Goal: Transaction & Acquisition: Download file/media

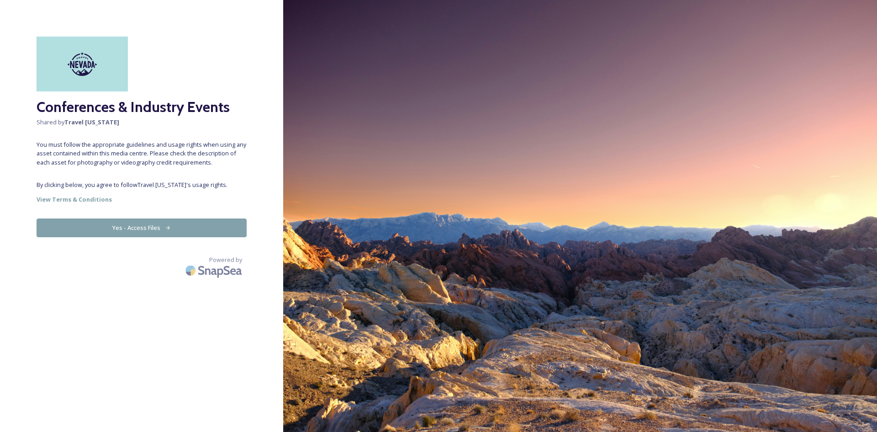
click at [145, 231] on button "Yes - Access Files" at bounding box center [142, 227] width 210 height 19
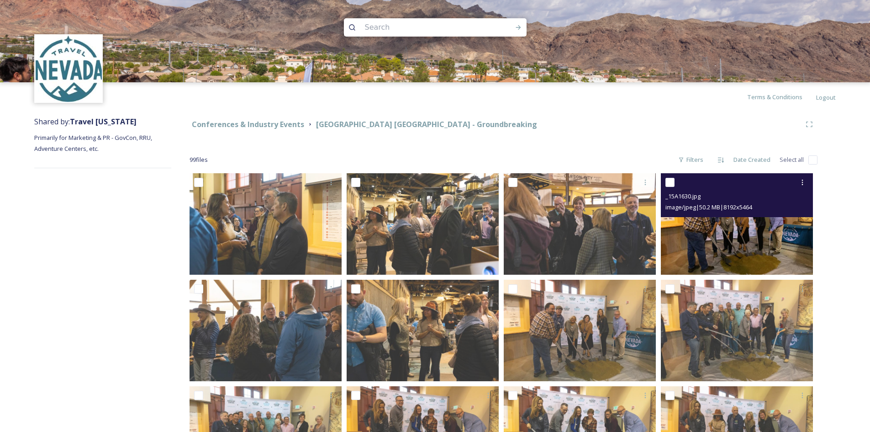
click at [745, 238] on img at bounding box center [737, 223] width 152 height 101
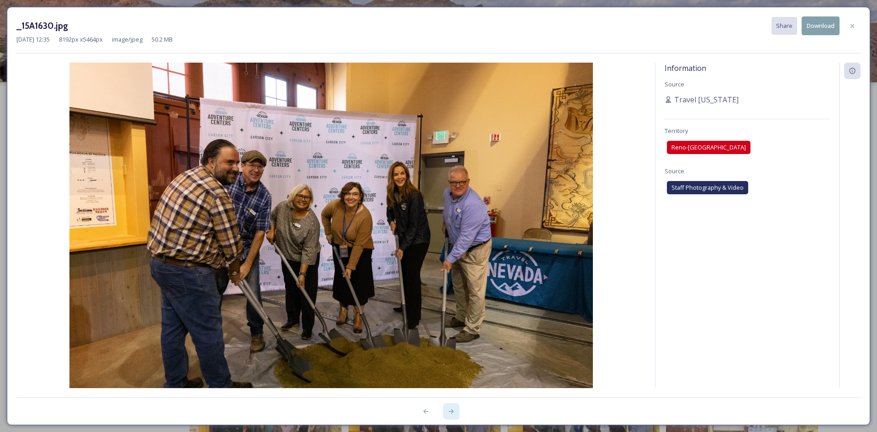
click at [448, 414] on icon at bounding box center [451, 411] width 7 height 7
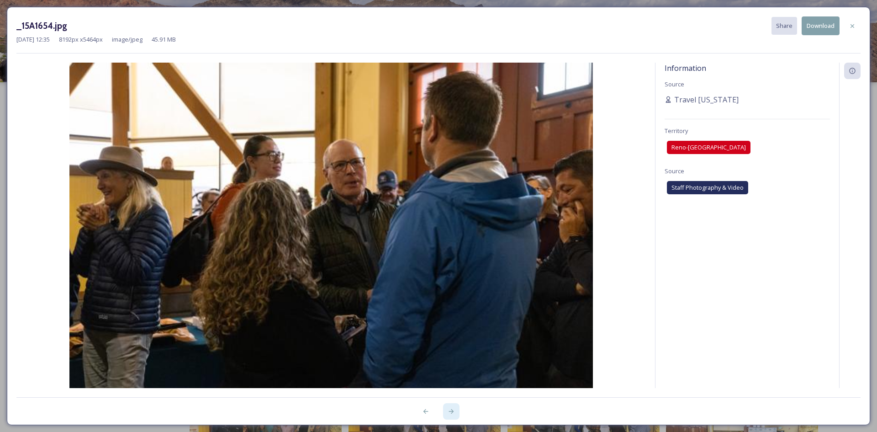
click at [448, 414] on icon at bounding box center [451, 411] width 7 height 7
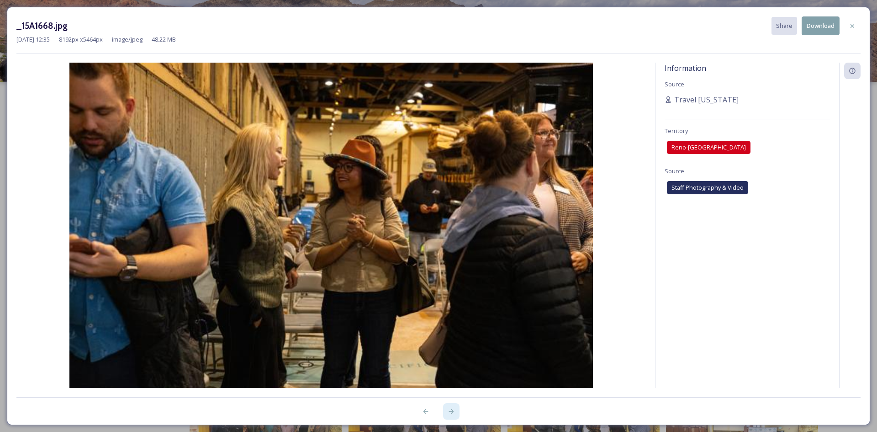
click at [448, 414] on icon at bounding box center [451, 411] width 7 height 7
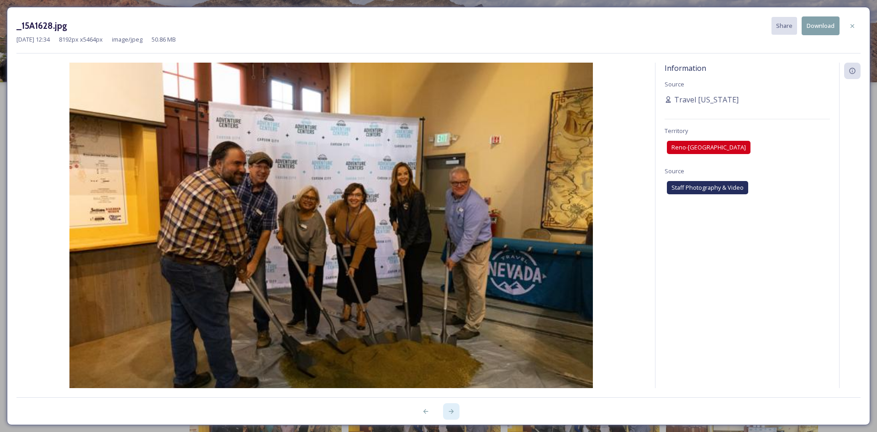
click at [448, 414] on icon at bounding box center [451, 411] width 7 height 7
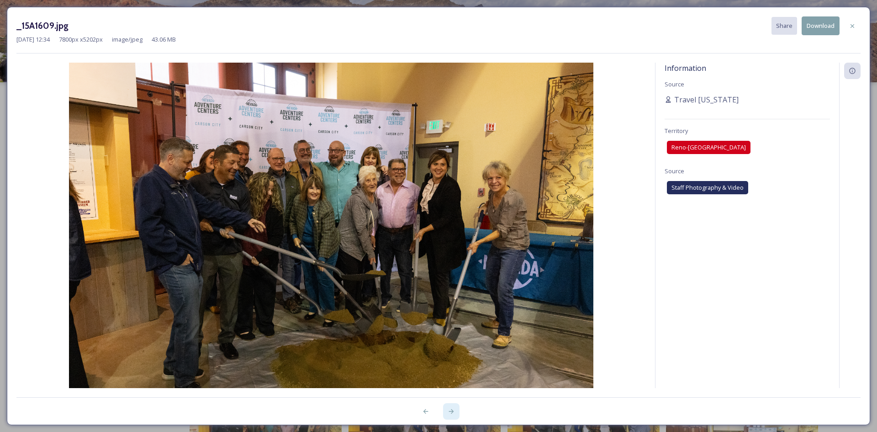
click at [448, 414] on icon at bounding box center [451, 411] width 7 height 7
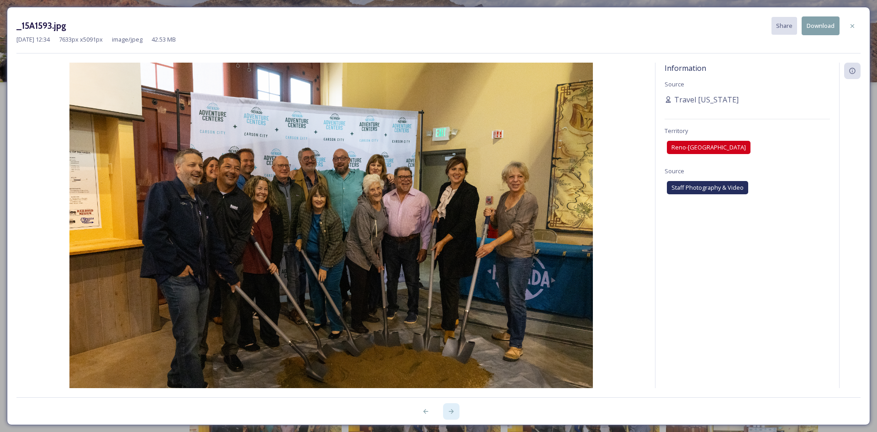
click at [448, 414] on icon at bounding box center [451, 411] width 7 height 7
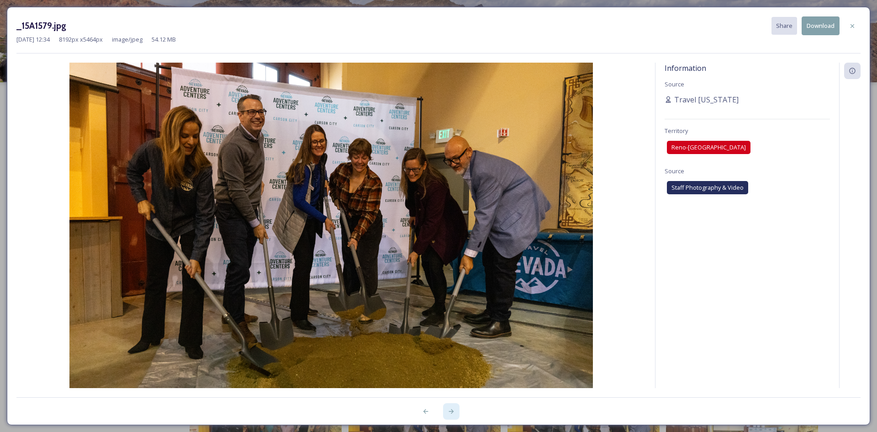
click at [448, 414] on icon at bounding box center [451, 411] width 7 height 7
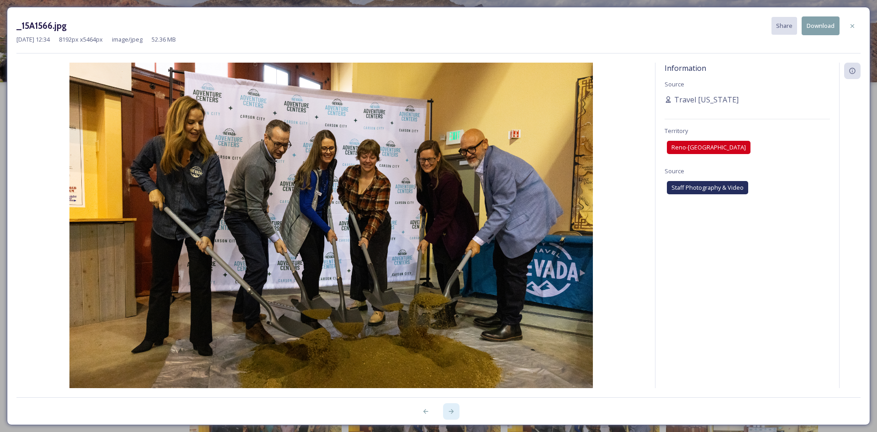
click at [448, 414] on icon at bounding box center [451, 411] width 7 height 7
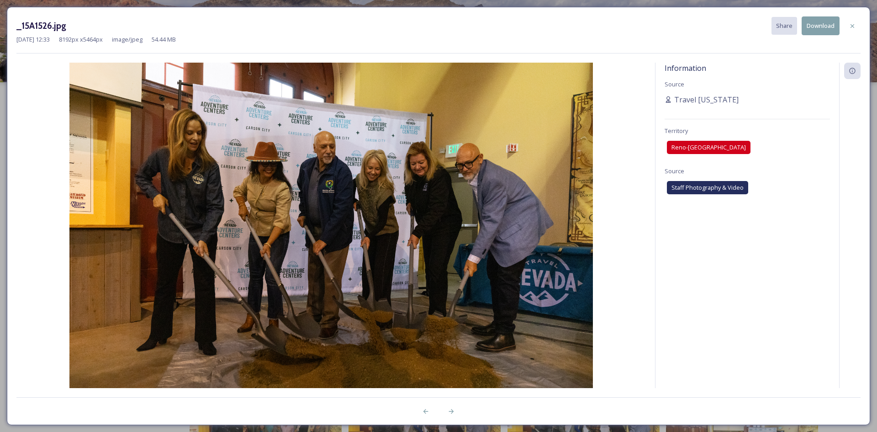
click at [818, 19] on button "Download" at bounding box center [821, 25] width 38 height 19
click at [455, 413] on div at bounding box center [451, 411] width 16 height 16
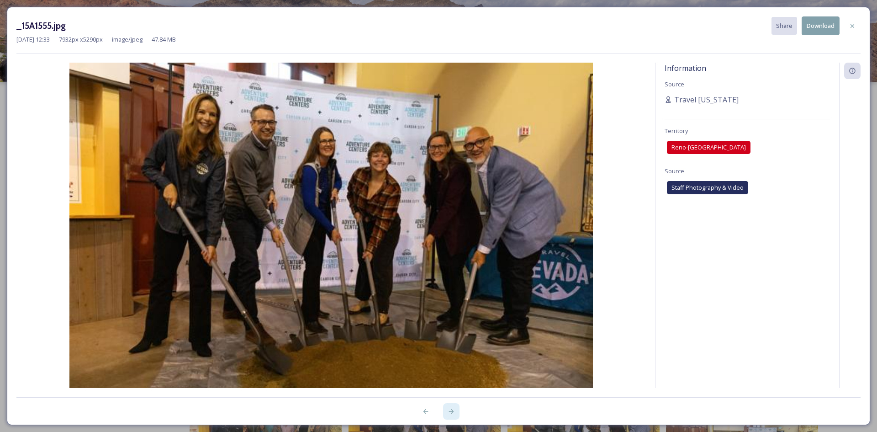
click at [455, 413] on div at bounding box center [451, 411] width 16 height 16
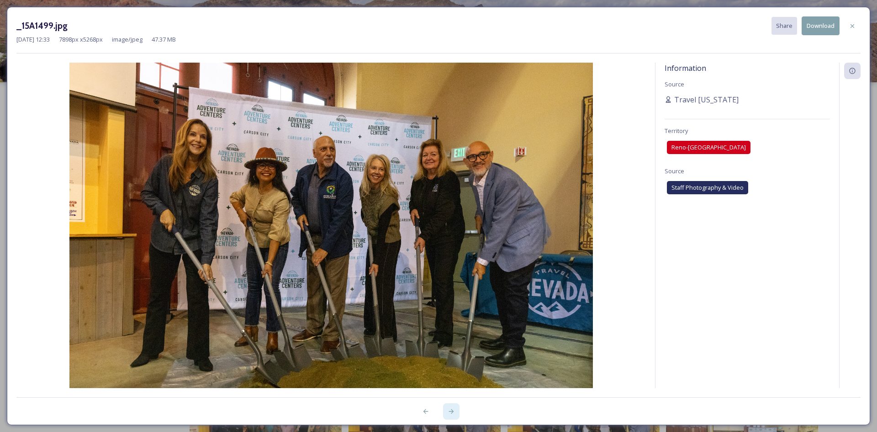
click at [455, 413] on div at bounding box center [451, 411] width 16 height 16
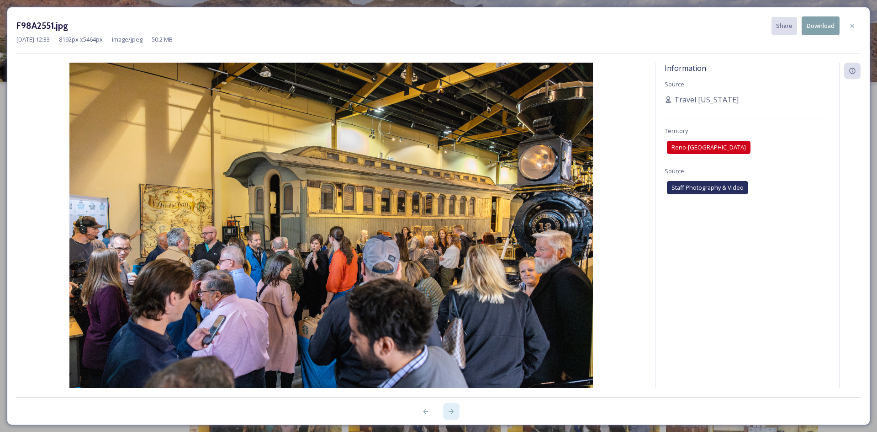
click at [455, 413] on div at bounding box center [451, 411] width 16 height 16
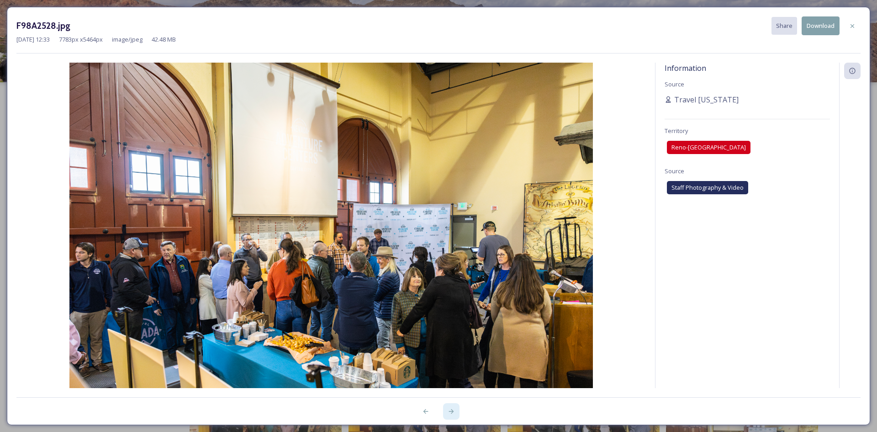
click at [455, 413] on div at bounding box center [451, 411] width 16 height 16
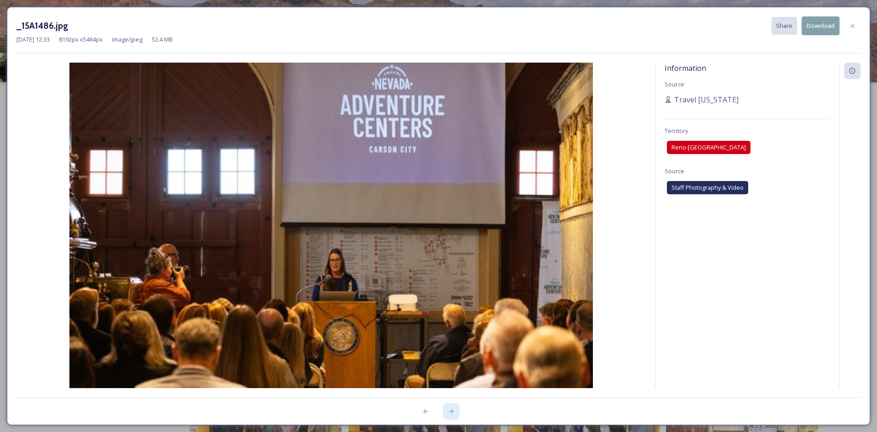
click at [455, 413] on div at bounding box center [451, 411] width 16 height 16
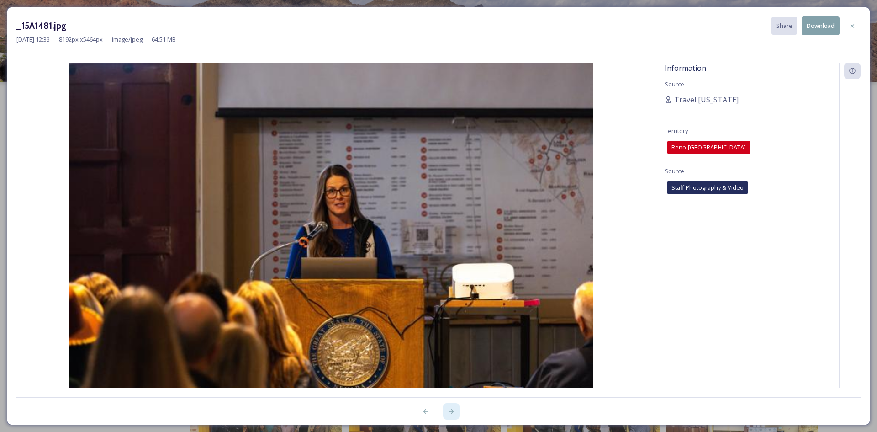
click at [455, 413] on div at bounding box center [451, 411] width 16 height 16
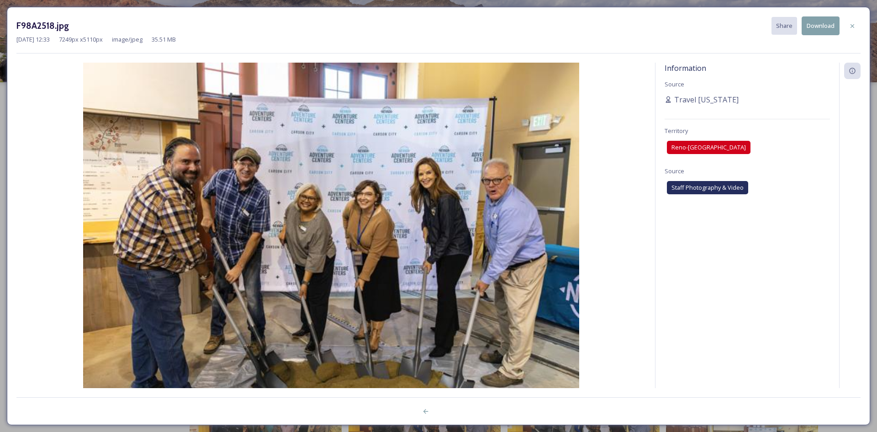
click at [455, 413] on div at bounding box center [438, 406] width 844 height 18
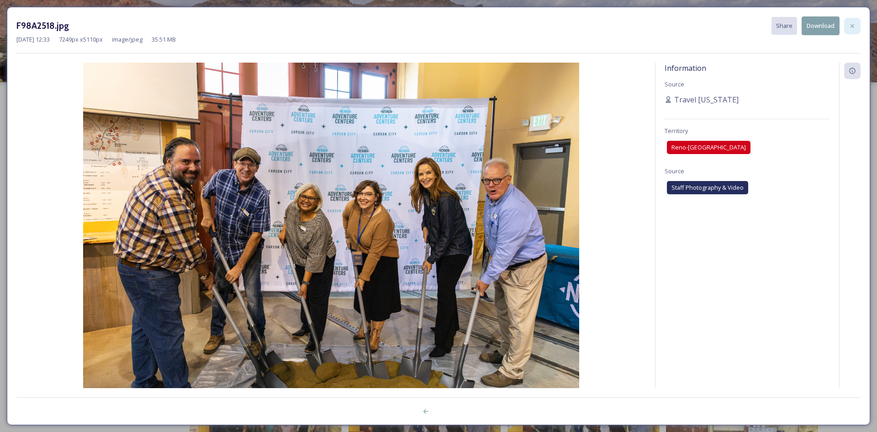
click at [850, 28] on icon at bounding box center [852, 25] width 7 height 7
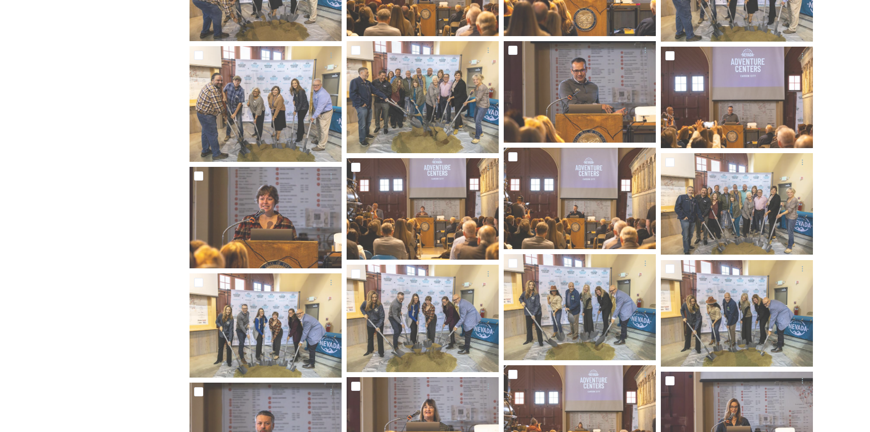
scroll to position [763, 0]
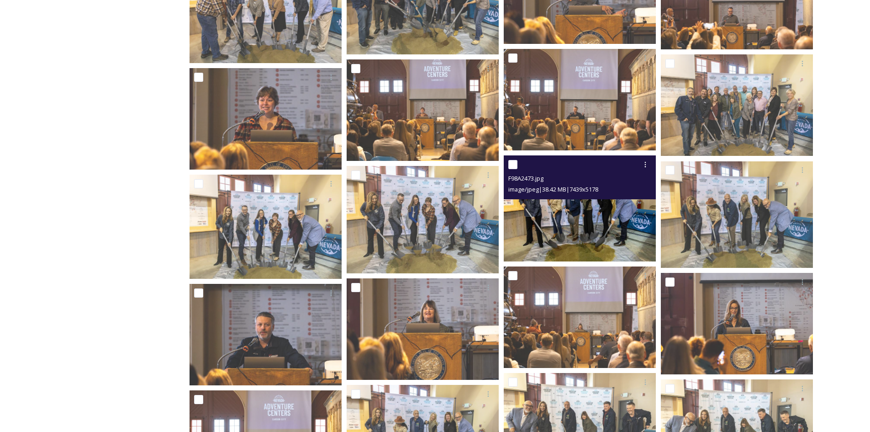
click at [567, 219] on img at bounding box center [580, 208] width 152 height 106
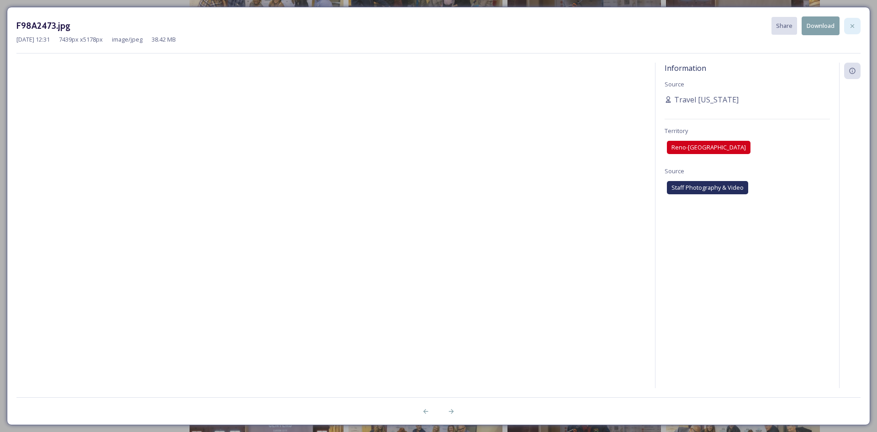
click at [851, 29] on icon at bounding box center [852, 25] width 7 height 7
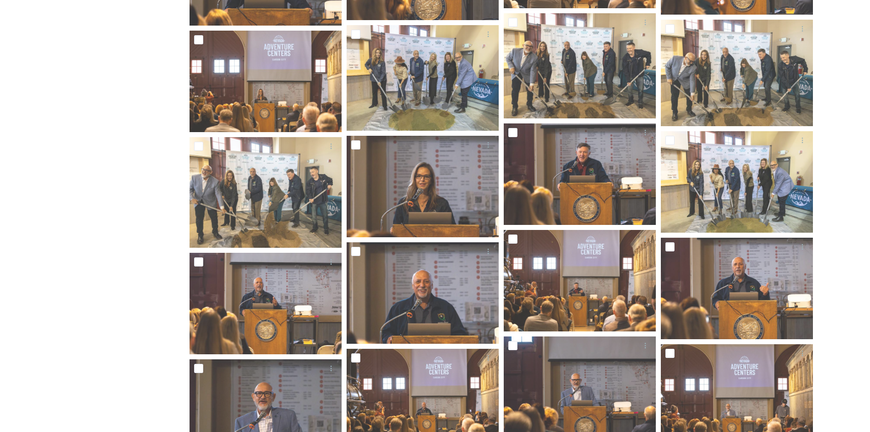
scroll to position [1129, 0]
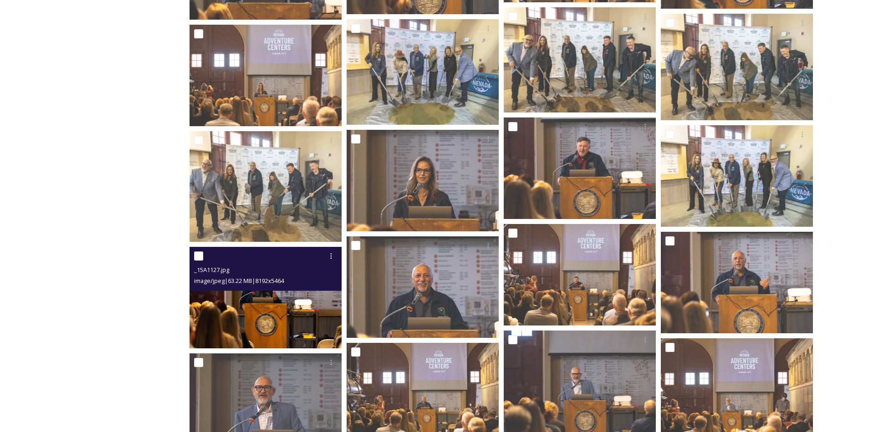
click at [265, 302] on img at bounding box center [266, 297] width 152 height 101
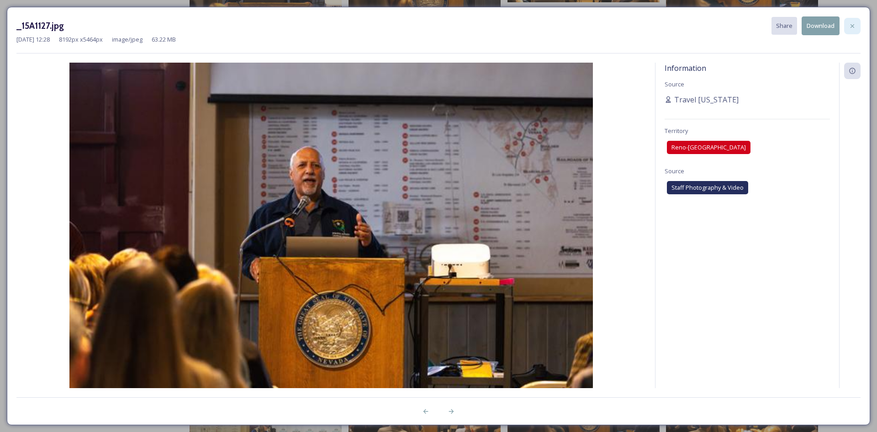
click at [854, 25] on icon at bounding box center [852, 25] width 7 height 7
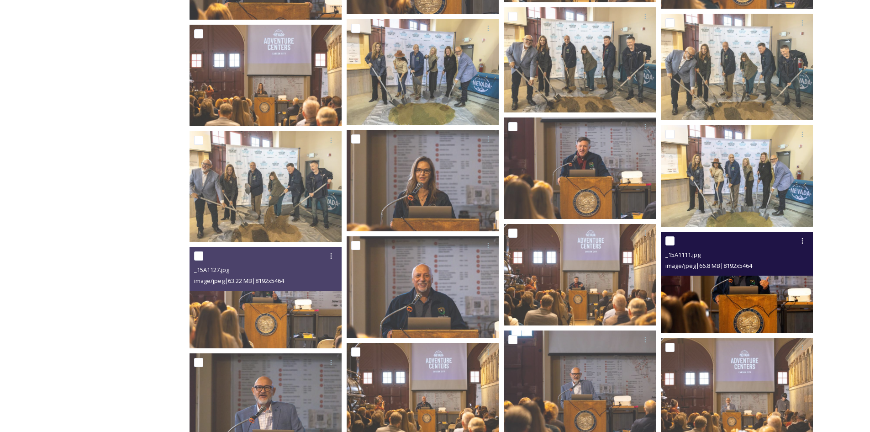
click at [748, 280] on img at bounding box center [737, 282] width 152 height 101
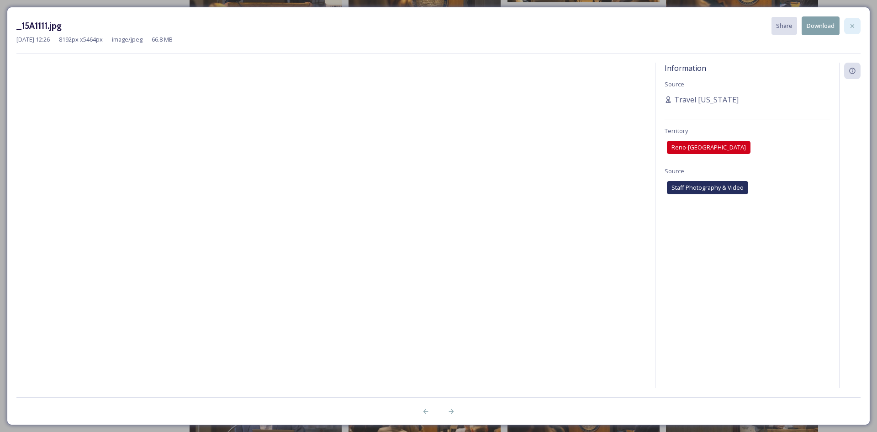
click at [854, 25] on icon at bounding box center [852, 25] width 7 height 7
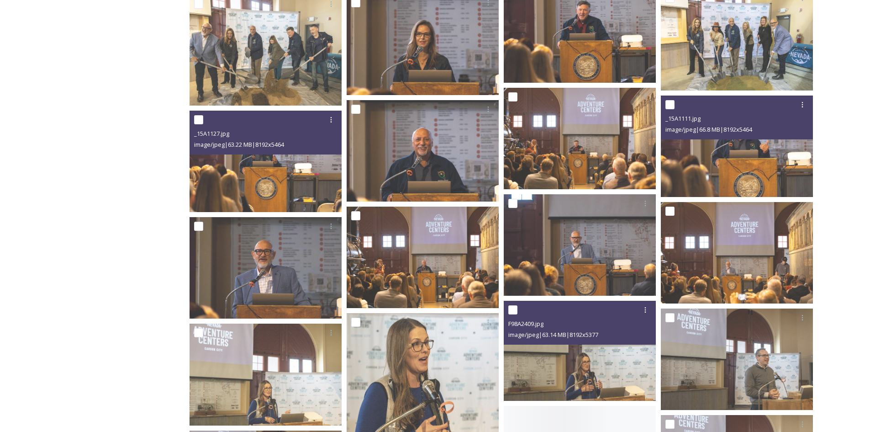
scroll to position [1266, 0]
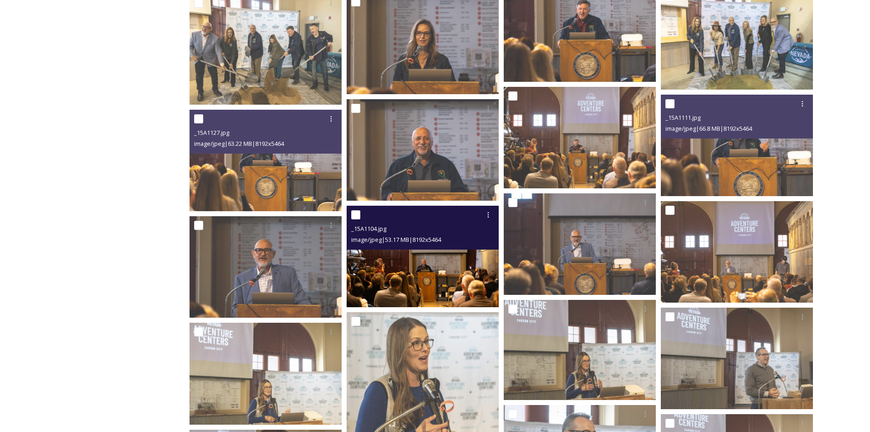
click at [442, 259] on img at bounding box center [423, 256] width 152 height 101
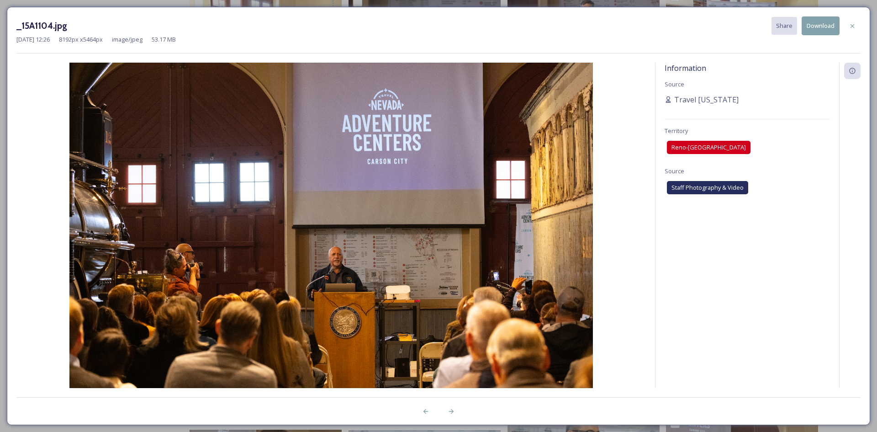
click at [812, 27] on button "Download" at bounding box center [821, 25] width 38 height 19
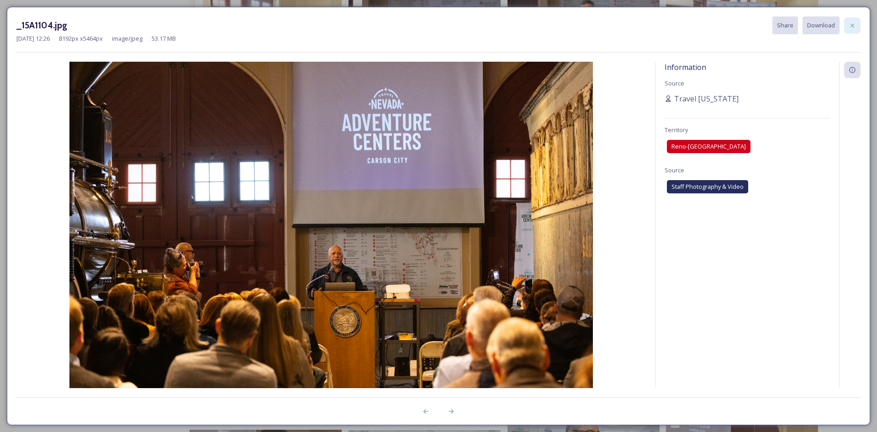
click at [852, 28] on icon at bounding box center [852, 25] width 7 height 7
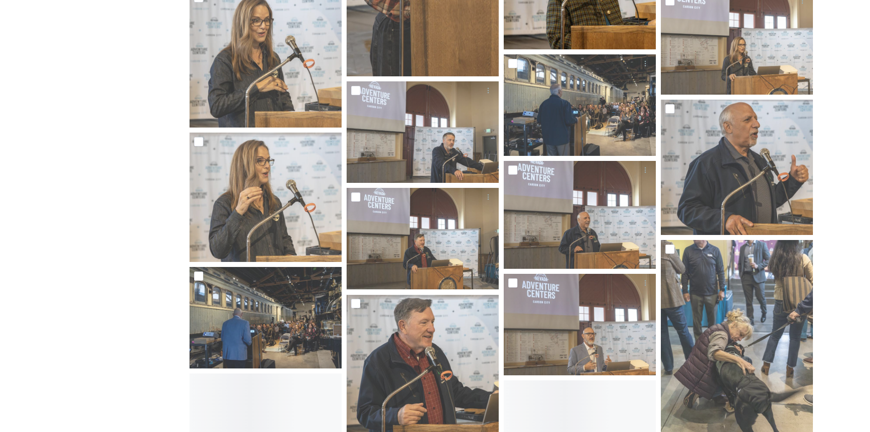
scroll to position [1951, 0]
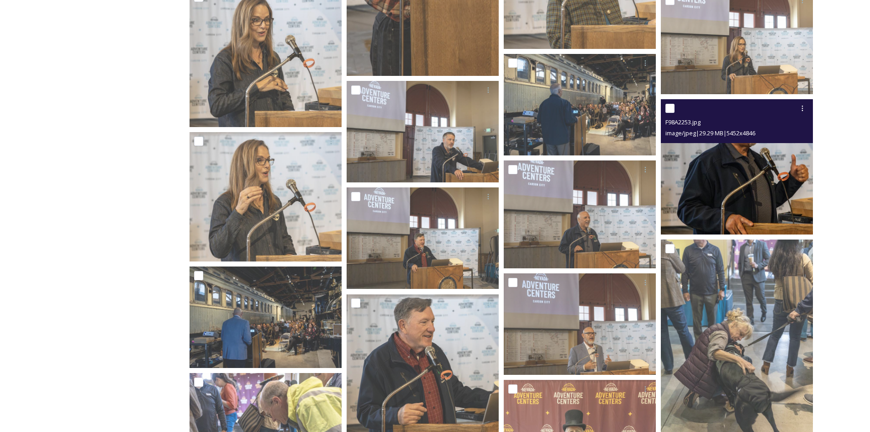
click at [745, 180] on img at bounding box center [737, 166] width 152 height 135
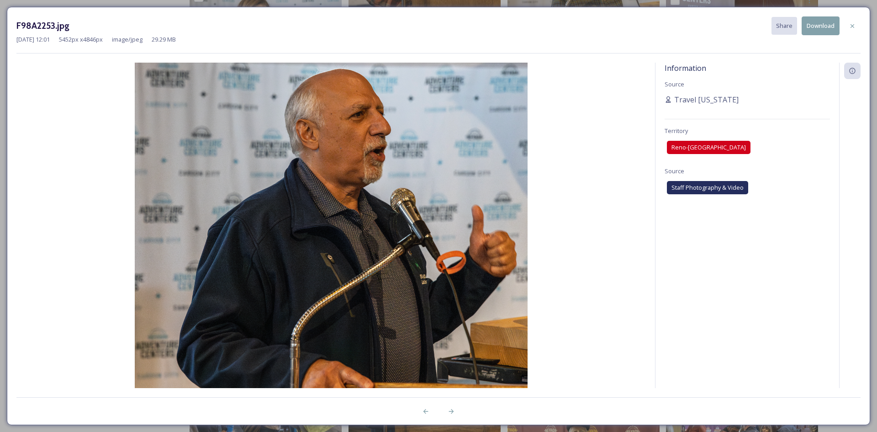
click at [820, 26] on button "Download" at bounding box center [821, 25] width 38 height 19
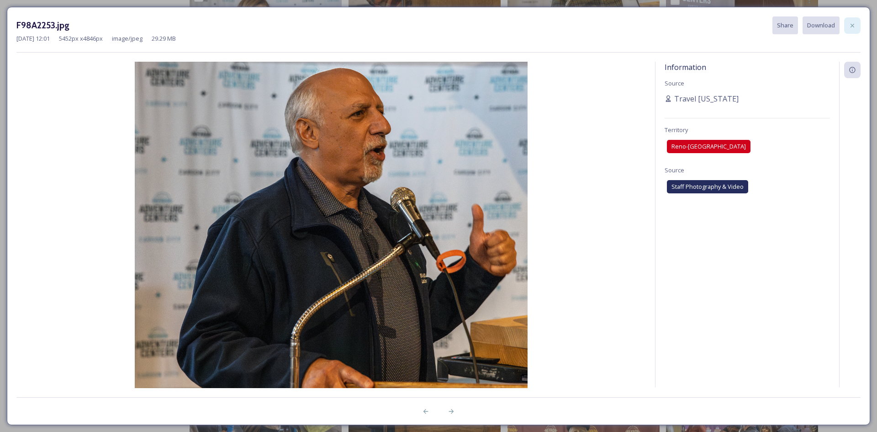
click at [853, 28] on icon at bounding box center [852, 25] width 7 height 7
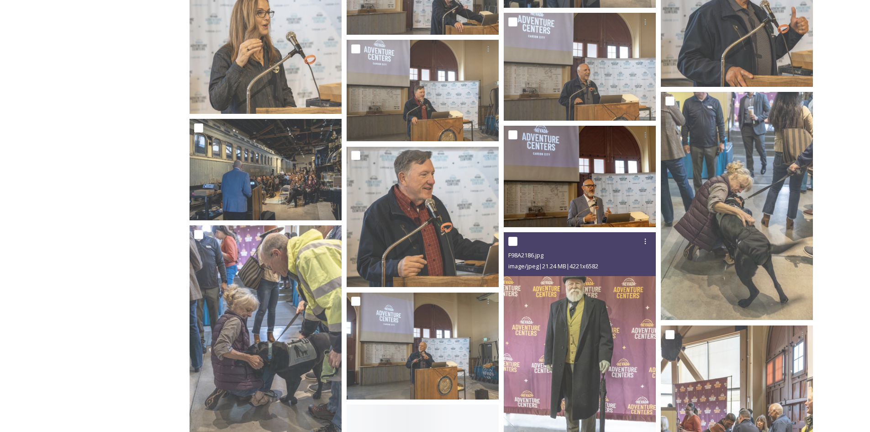
scroll to position [2134, 0]
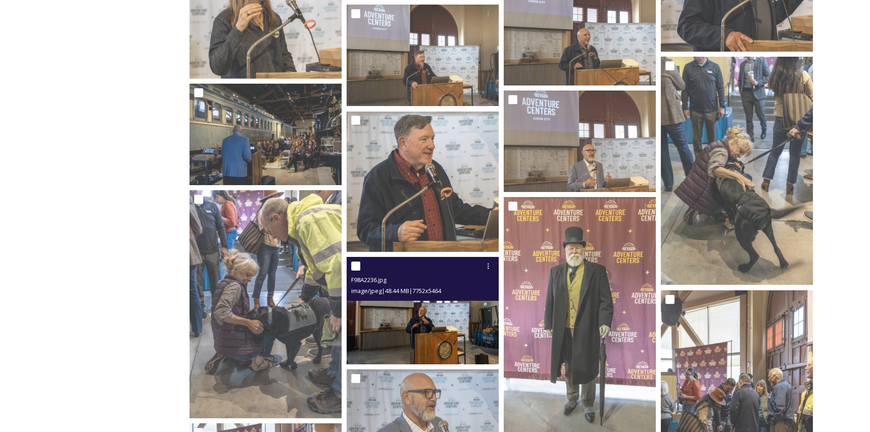
click at [433, 323] on img at bounding box center [423, 310] width 152 height 107
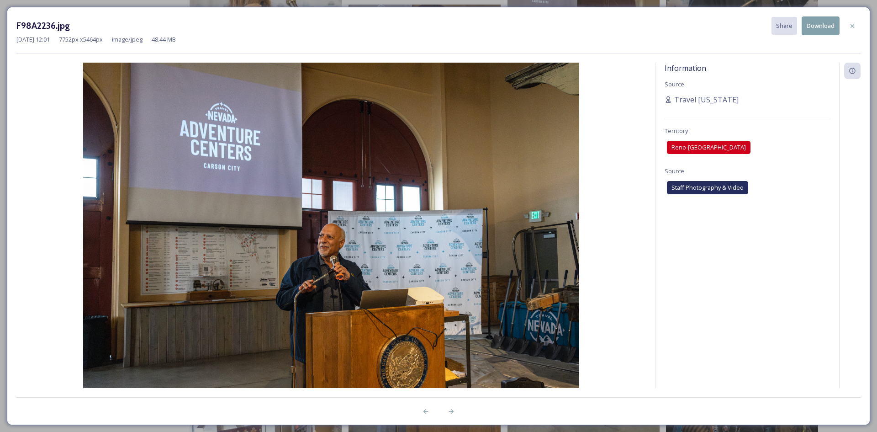
click at [815, 28] on button "Download" at bounding box center [821, 25] width 38 height 19
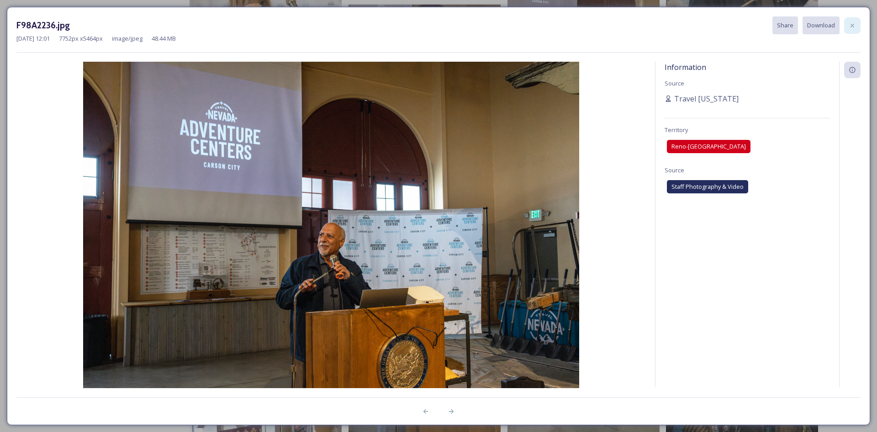
click at [854, 26] on icon at bounding box center [852, 25] width 7 height 7
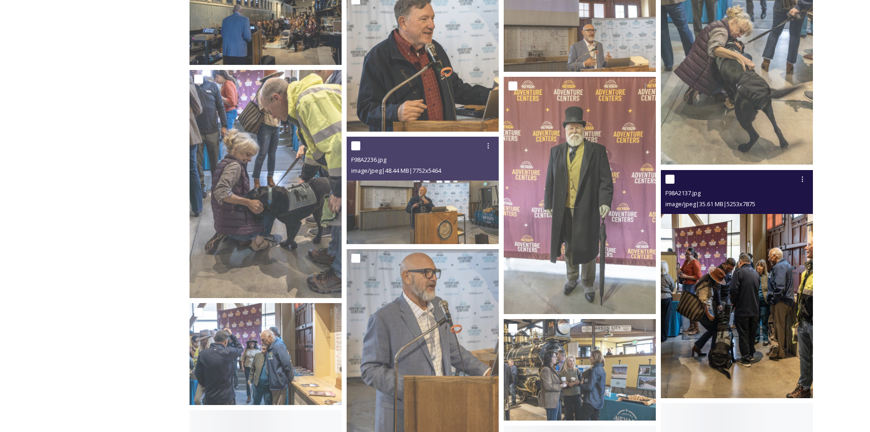
scroll to position [2317, 0]
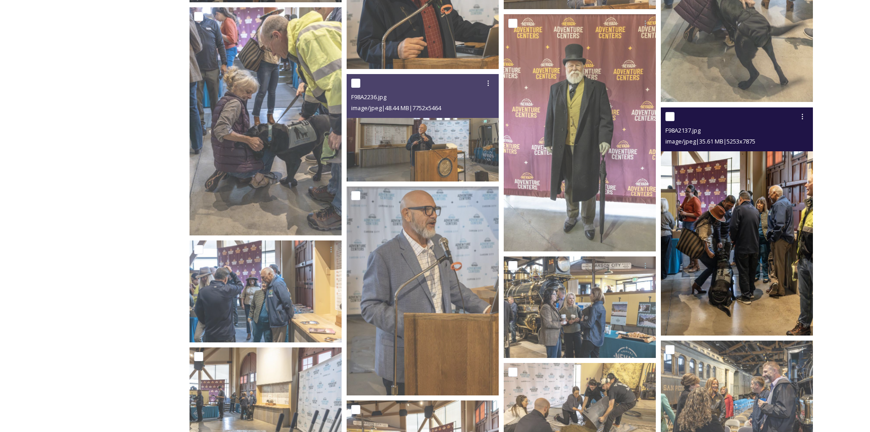
click at [738, 263] on img at bounding box center [737, 221] width 152 height 228
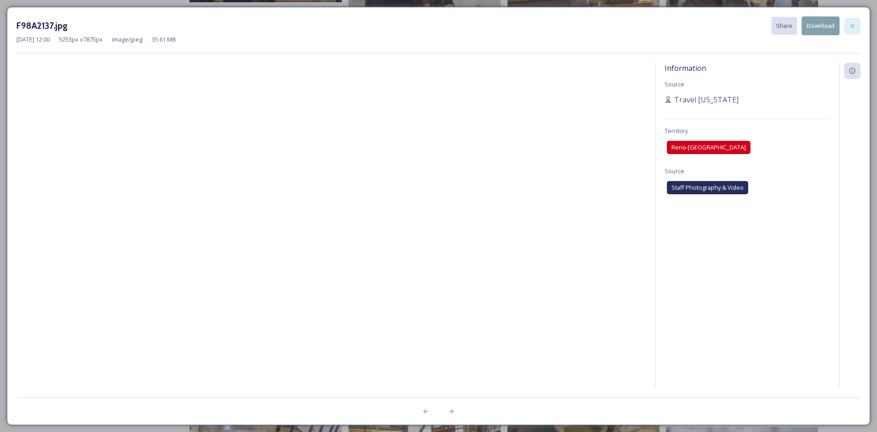
click at [850, 28] on icon at bounding box center [852, 25] width 7 height 7
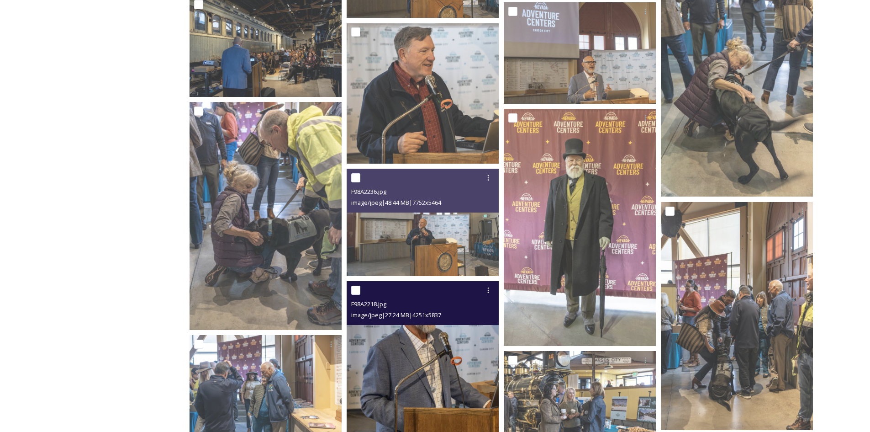
scroll to position [2174, 0]
